Goal: Task Accomplishment & Management: Manage account settings

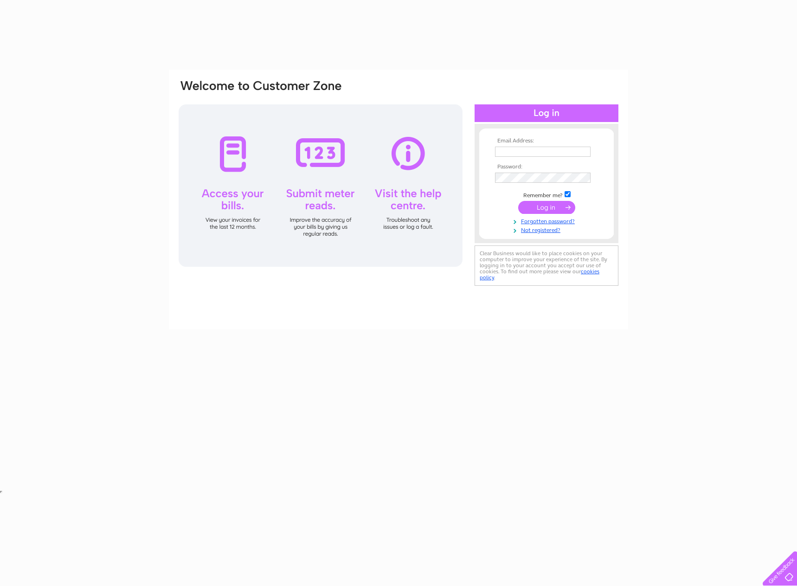
type input "office@thefoodhampercowes.com"
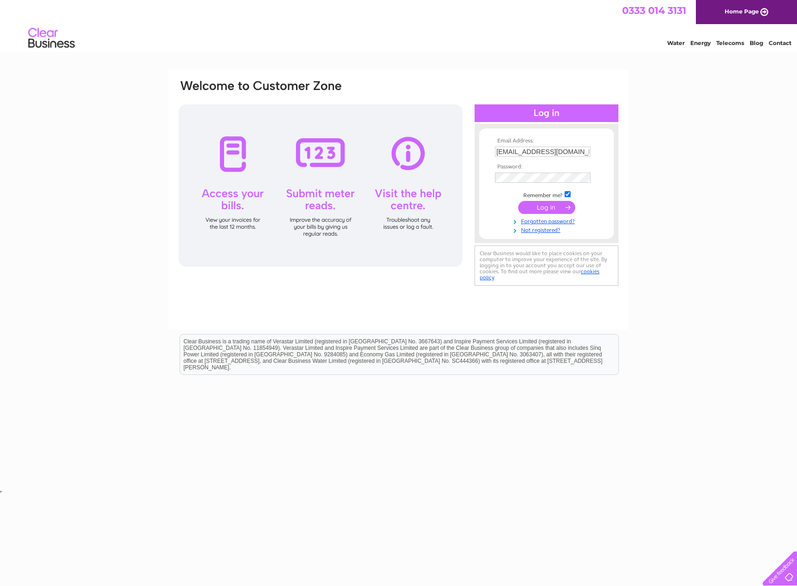
click at [545, 208] on input "submit" at bounding box center [546, 207] width 57 height 13
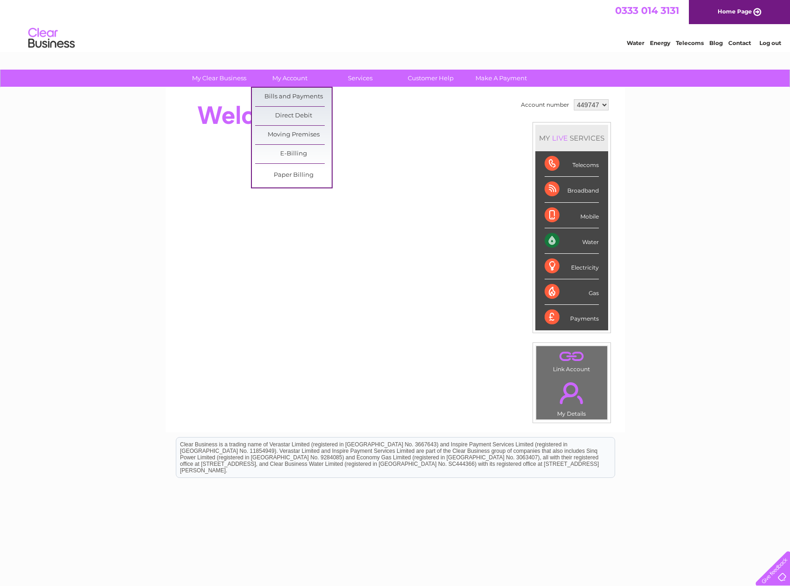
click at [279, 78] on link "My Account" at bounding box center [289, 78] width 77 height 17
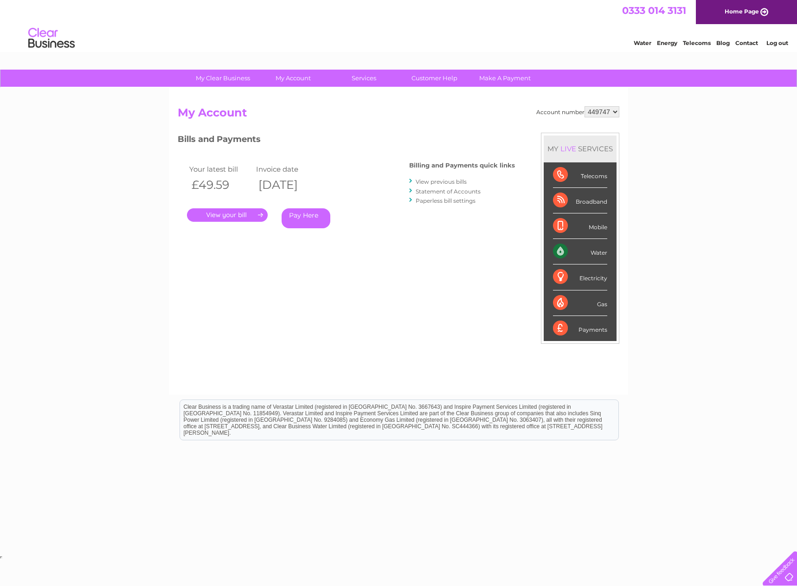
click at [231, 213] on link "." at bounding box center [227, 214] width 81 height 13
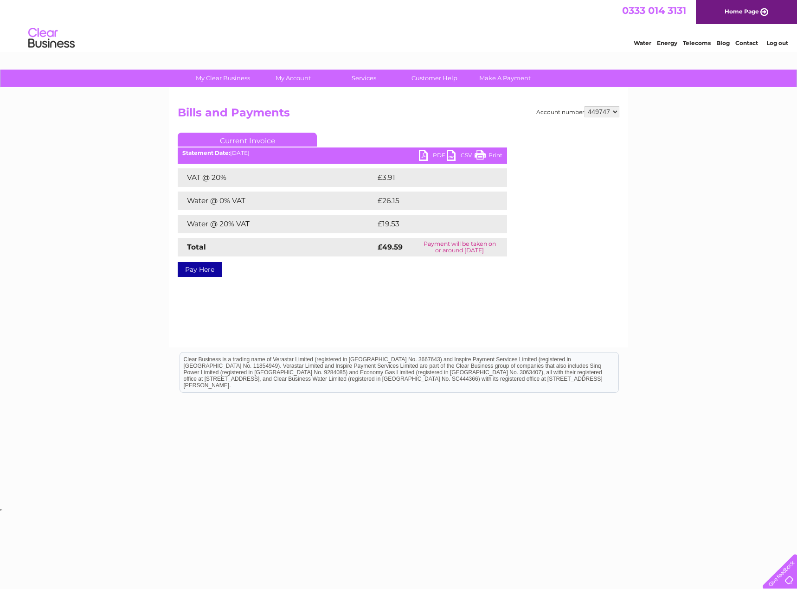
click at [427, 158] on link "PDF" at bounding box center [433, 156] width 28 height 13
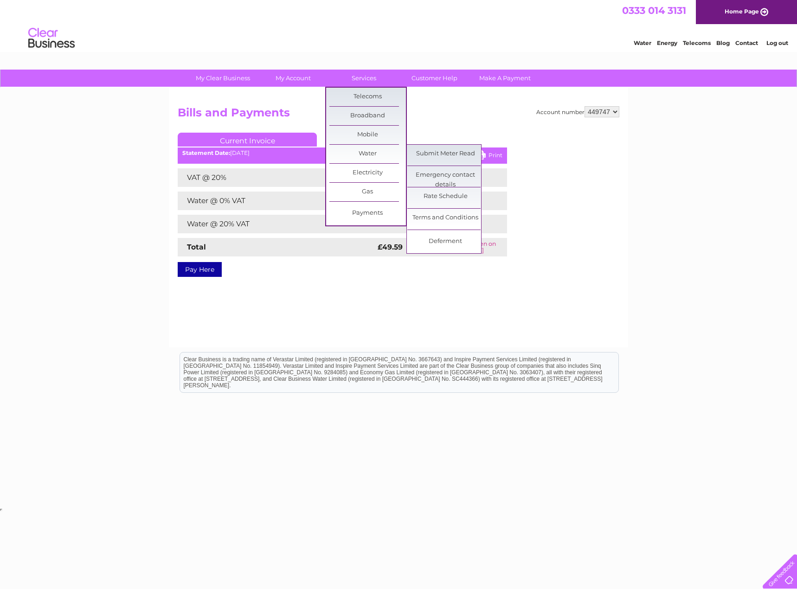
click at [426, 151] on link "Submit Meter Read" at bounding box center [445, 154] width 77 height 19
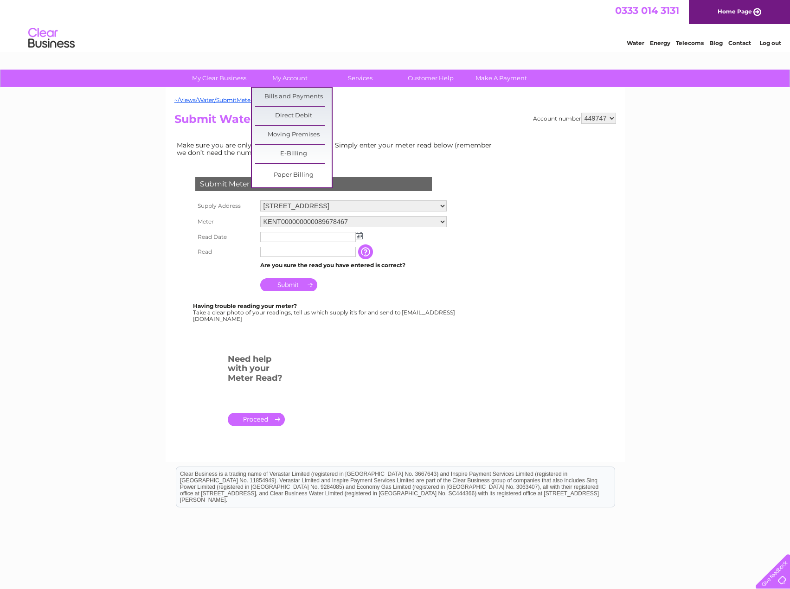
click at [294, 132] on link "Moving Premises" at bounding box center [293, 135] width 77 height 19
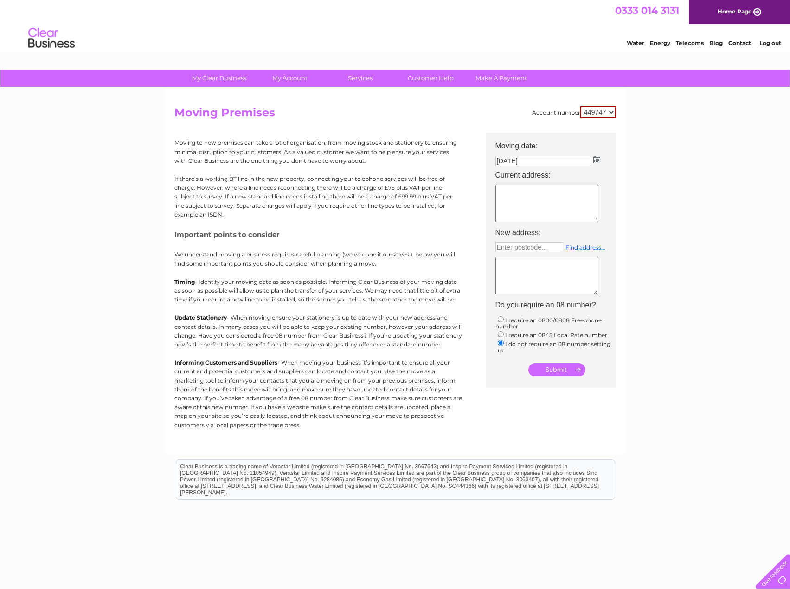
click at [432, 74] on link "Customer Help" at bounding box center [430, 78] width 77 height 17
